Goal: Task Accomplishment & Management: Manage account settings

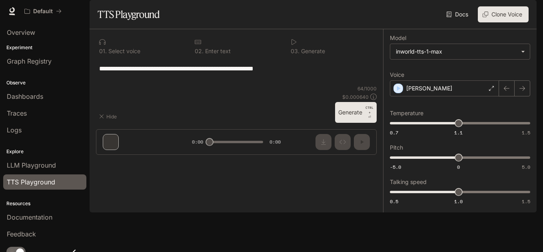
type input "**********"
type input "****"
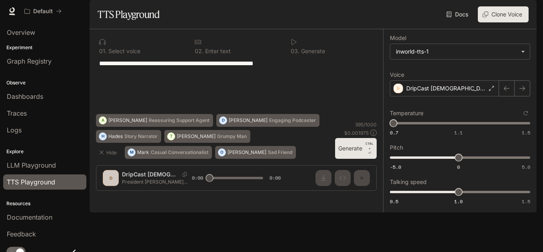
click at [524, 11] on img "button" at bounding box center [524, 11] width 11 height 11
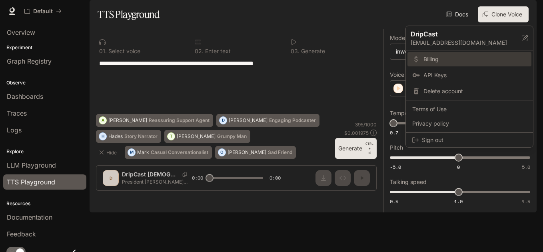
click at [457, 57] on span "Billing" at bounding box center [474, 59] width 103 height 8
